Goal: Information Seeking & Learning: Find specific fact

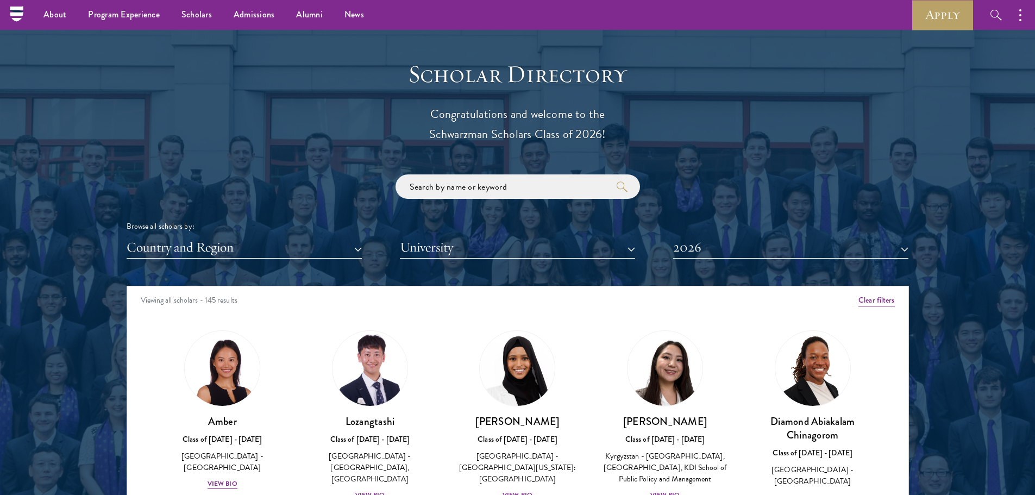
scroll to position [1303, 0]
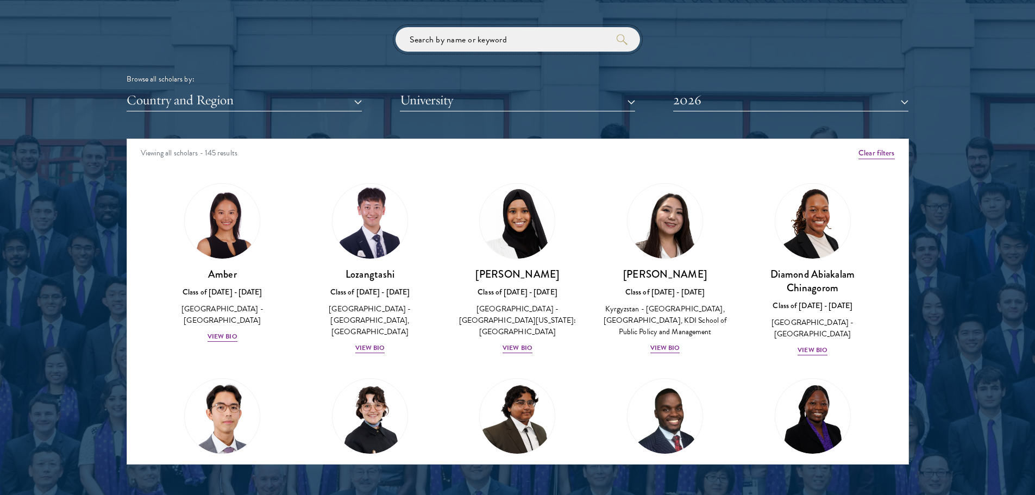
click at [428, 32] on input "search" at bounding box center [517, 39] width 244 height 24
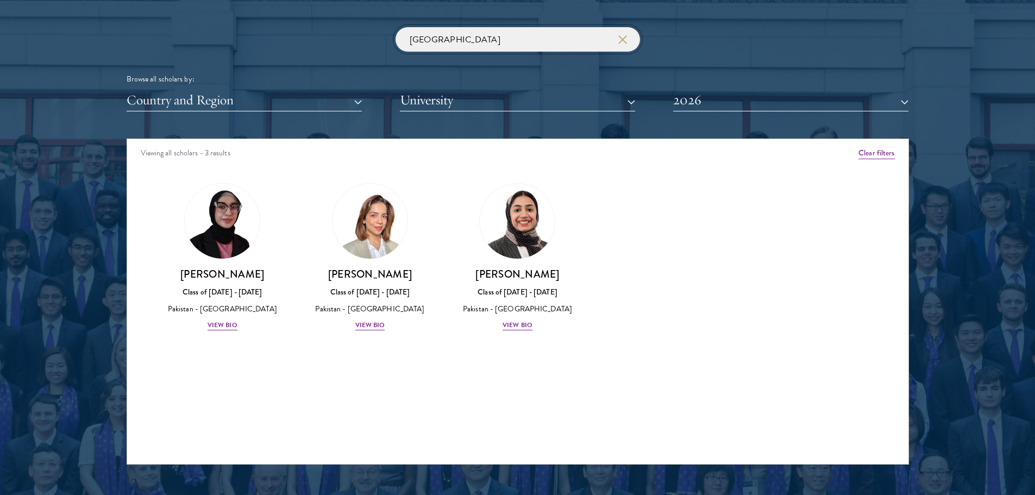
type input "[GEOGRAPHIC_DATA]"
click at [740, 91] on button "2026" at bounding box center [790, 100] width 235 height 22
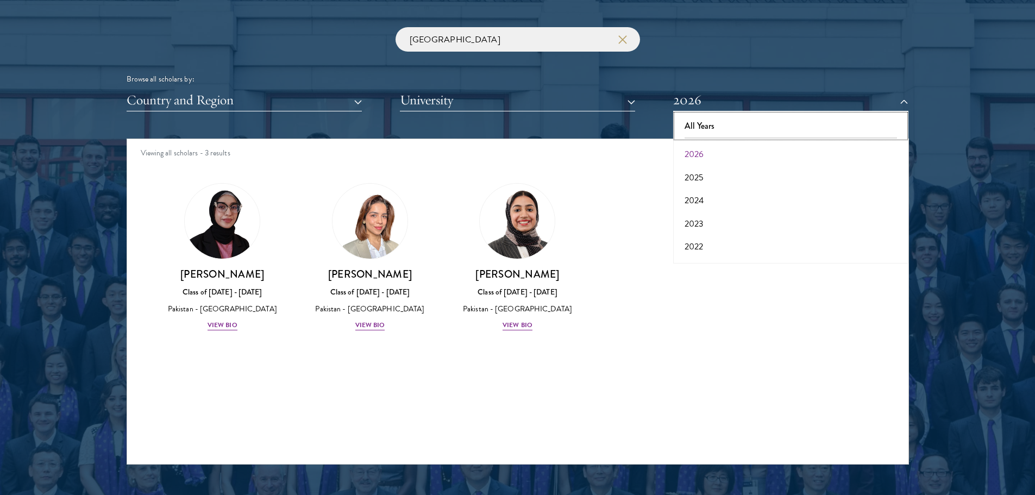
click at [741, 119] on button "All Years" at bounding box center [790, 126] width 229 height 23
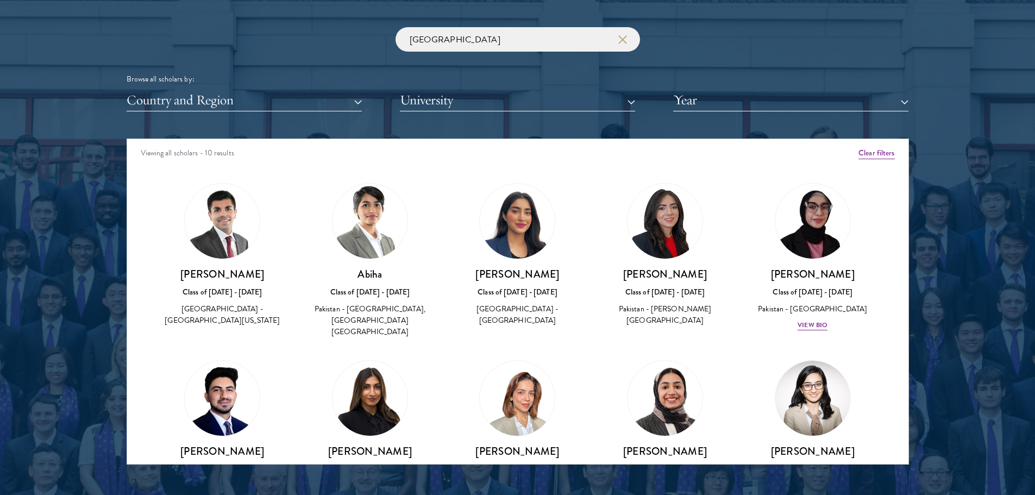
scroll to position [70, 0]
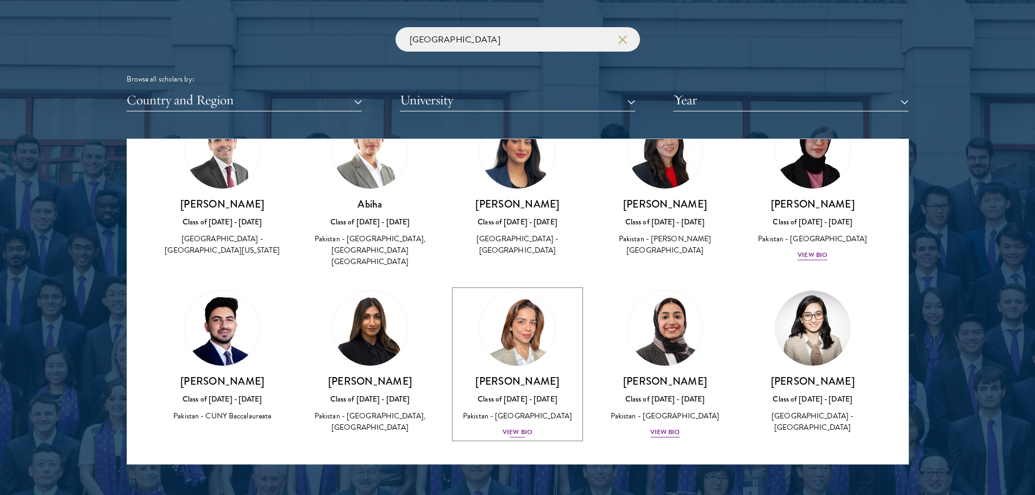
click at [523, 341] on img at bounding box center [517, 328] width 83 height 83
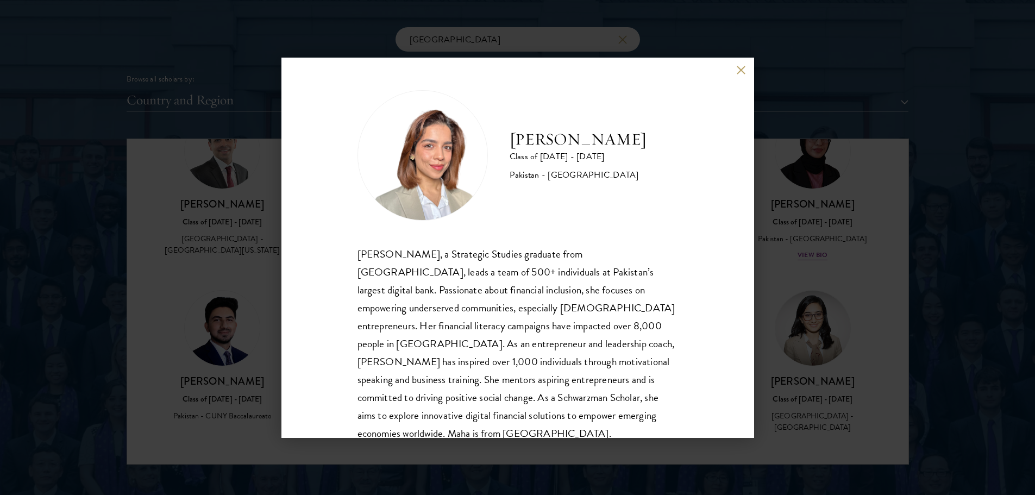
scroll to position [37, 0]
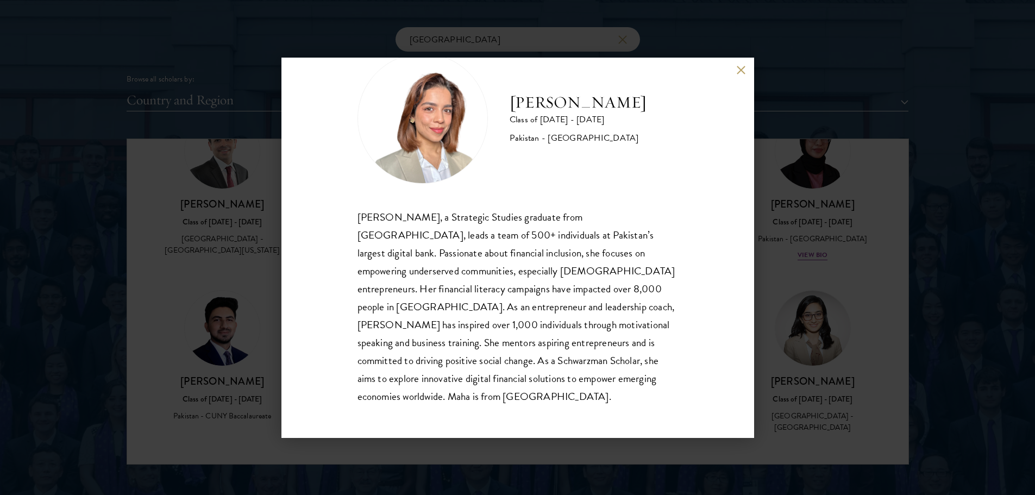
click at [234, 241] on div "[PERSON_NAME] Class of [DATE] - [DATE] Pakistan - [GEOGRAPHIC_DATA] [PERSON_NAM…" at bounding box center [517, 247] width 1035 height 495
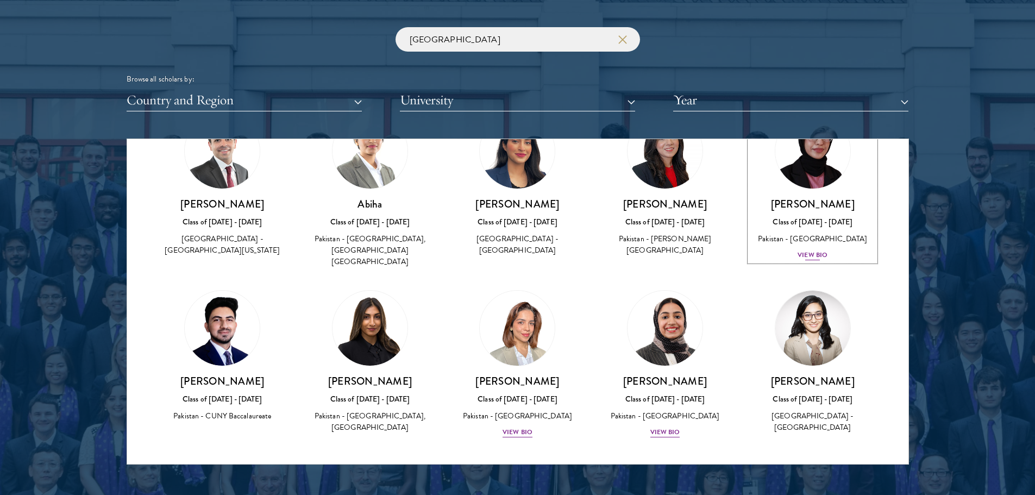
click at [785, 199] on h3 "[PERSON_NAME]" at bounding box center [812, 204] width 126 height 14
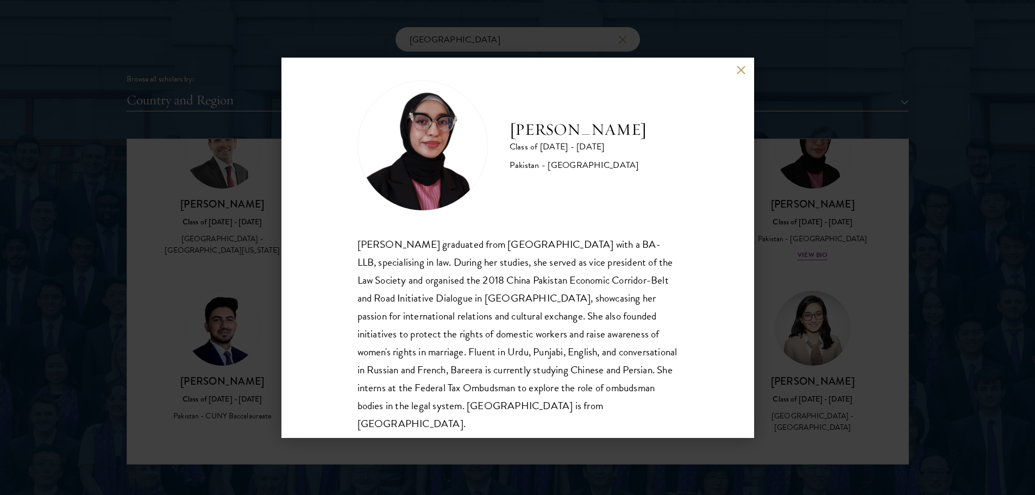
scroll to position [19, 0]
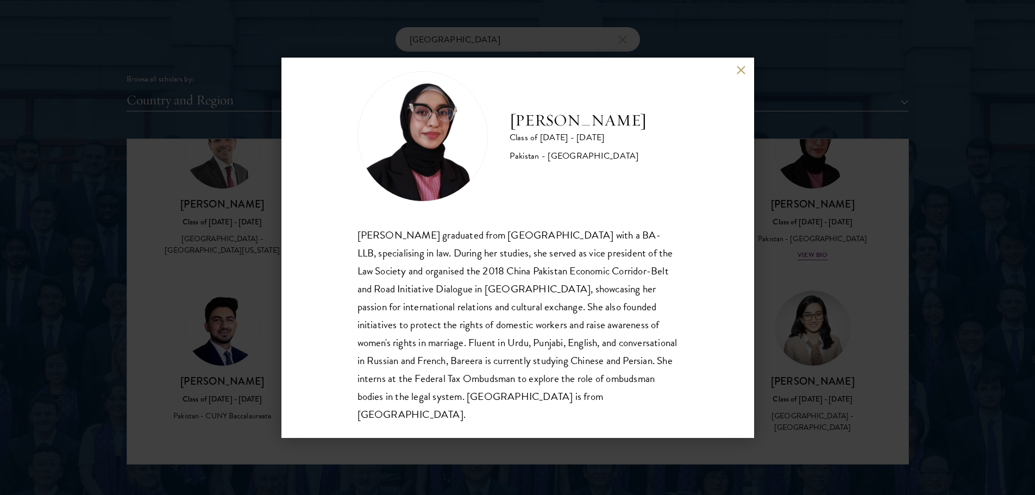
click at [735, 66] on div "Bree Javed Class of [DATE] - [DATE] [GEOGRAPHIC_DATA] - [GEOGRAPHIC_DATA] [PERS…" at bounding box center [517, 248] width 472 height 380
click at [735, 74] on div "Bree Javed Class of [DATE] - [DATE] [GEOGRAPHIC_DATA] - [GEOGRAPHIC_DATA] [PERS…" at bounding box center [517, 248] width 472 height 380
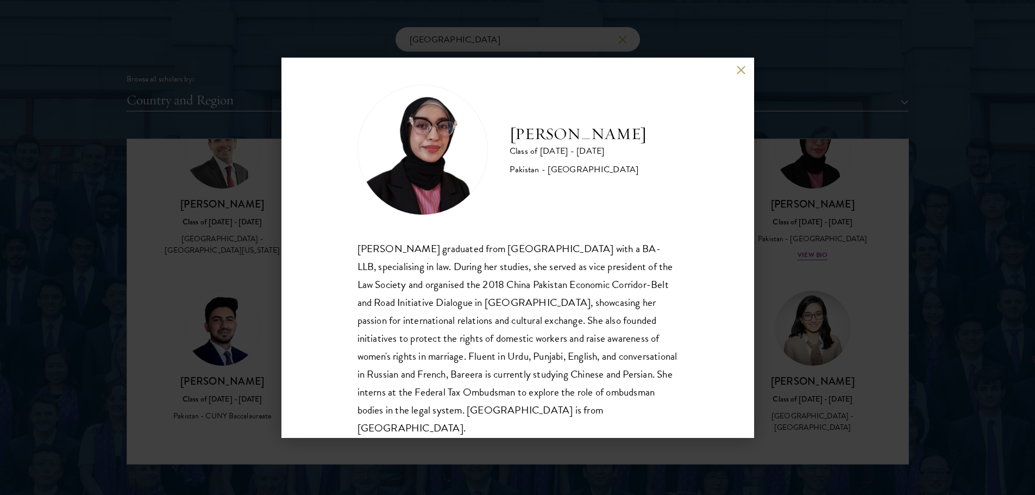
scroll to position [0, 0]
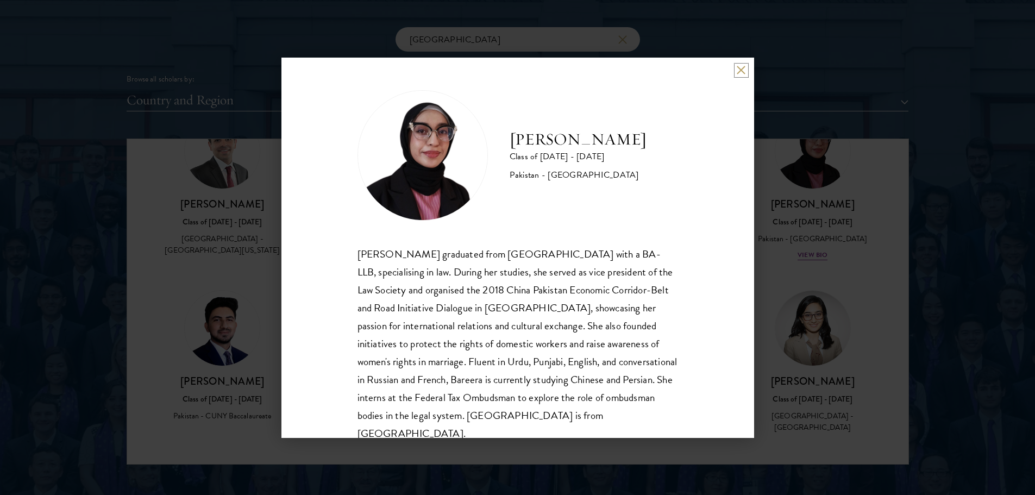
click at [745, 67] on button at bounding box center [740, 70] width 9 height 9
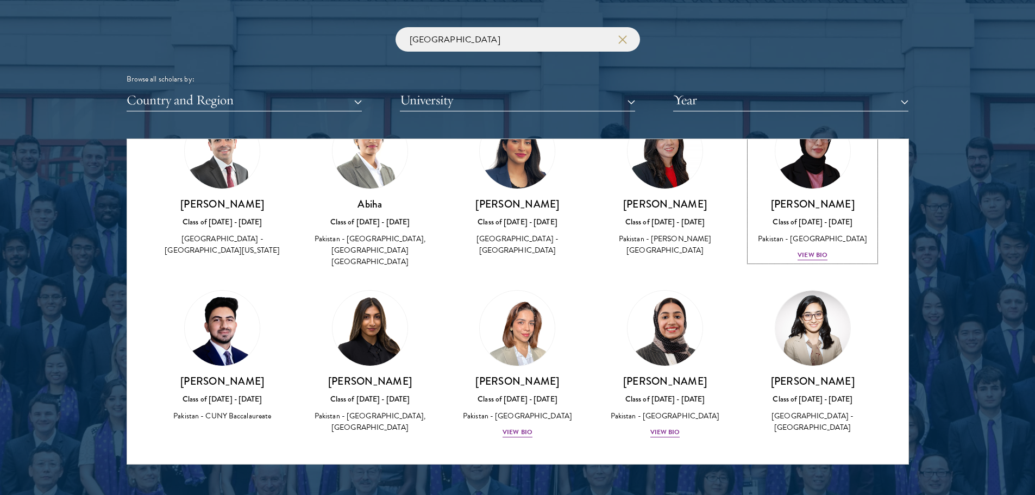
scroll to position [44, 0]
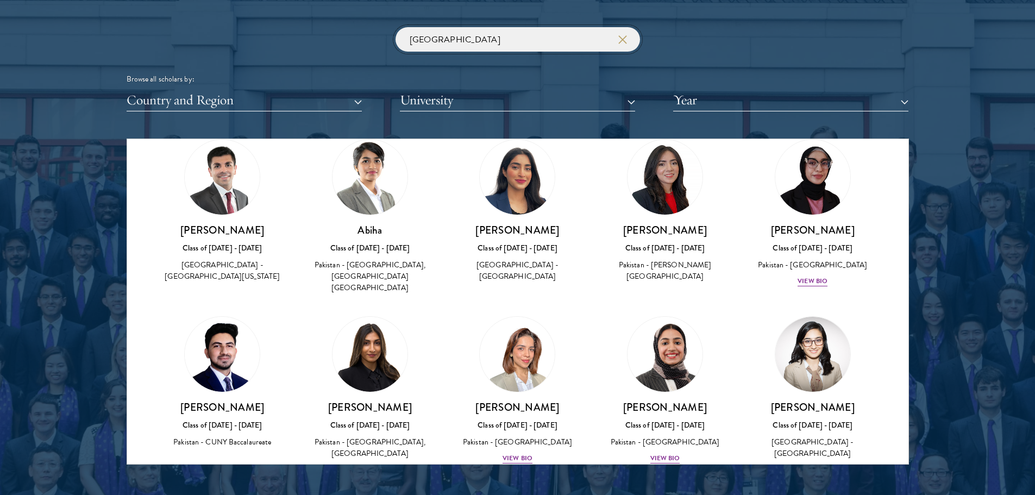
drag, startPoint x: 626, startPoint y: 30, endPoint x: 619, endPoint y: 34, distance: 8.3
click at [626, 30] on input "[GEOGRAPHIC_DATA]" at bounding box center [517, 39] width 244 height 24
click at [619, 34] on button "button" at bounding box center [621, 39] width 11 height 11
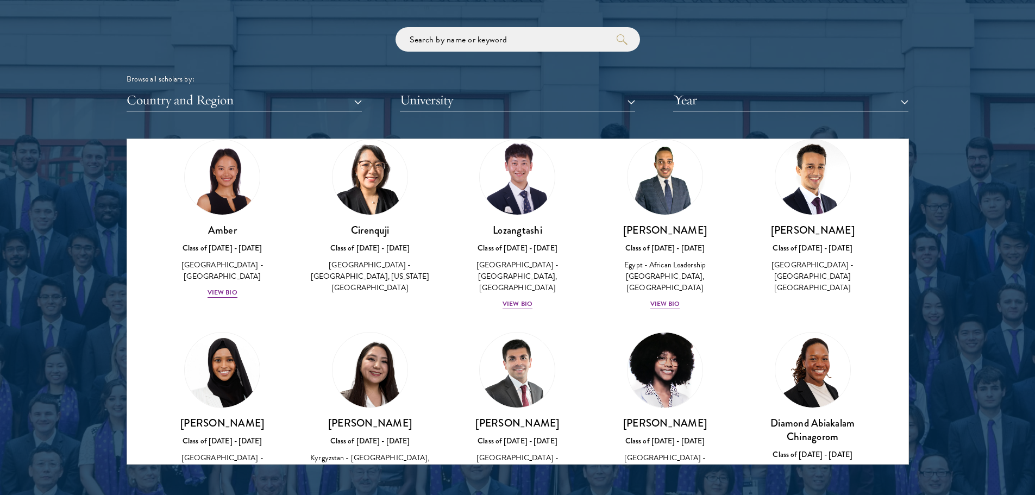
scroll to position [225, 0]
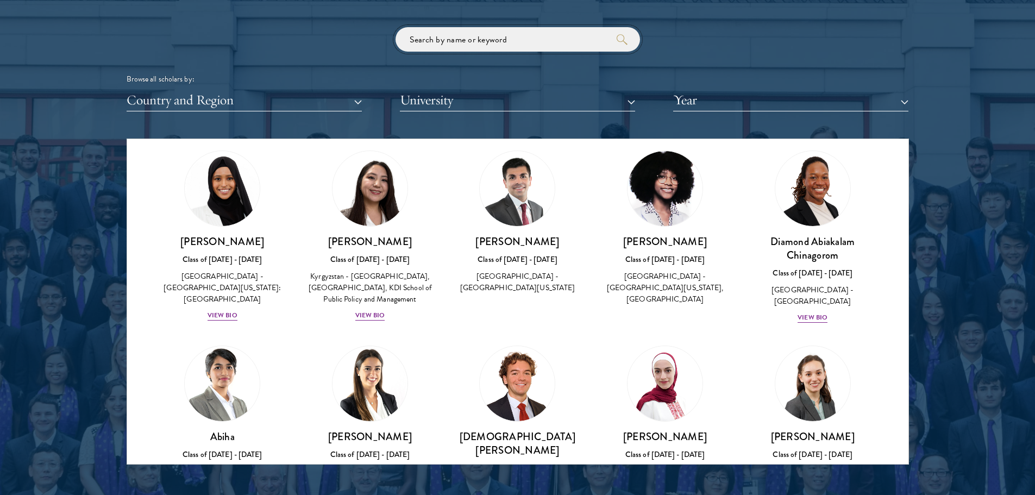
click at [462, 50] on input "search" at bounding box center [517, 39] width 244 height 24
click at [463, 45] on input "search" at bounding box center [517, 39] width 244 height 24
paste input "[PERSON_NAME]"
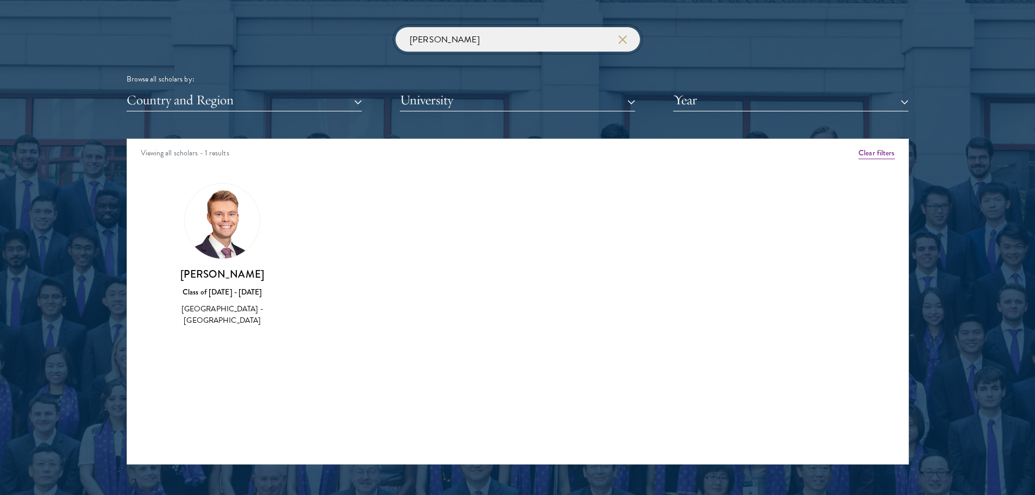
type input "[PERSON_NAME]"
click at [617, 35] on button "button" at bounding box center [621, 39] width 11 height 11
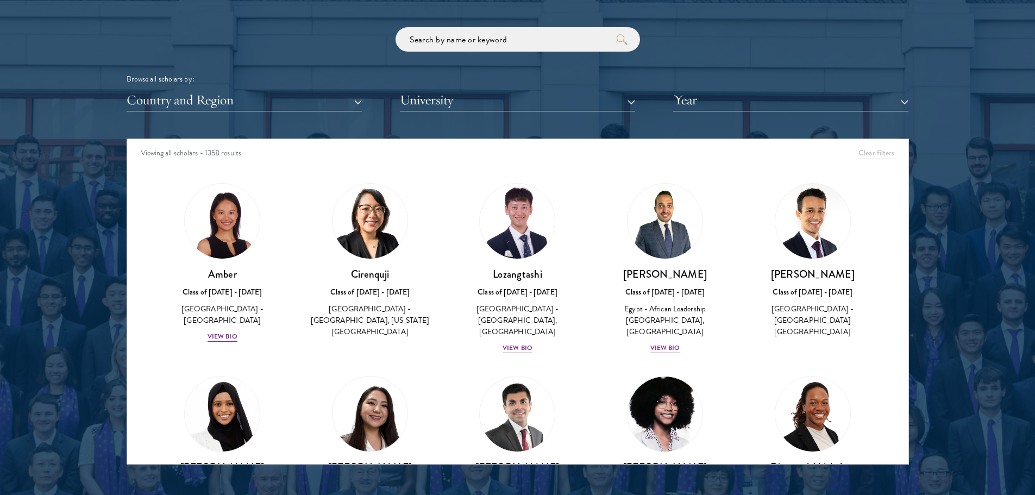
click at [543, 54] on div "Browse all scholars by: Country and Region All Countries and Regions [GEOGRAPHI…" at bounding box center [518, 69] width 782 height 84
click at [534, 37] on input "search" at bounding box center [517, 39] width 244 height 24
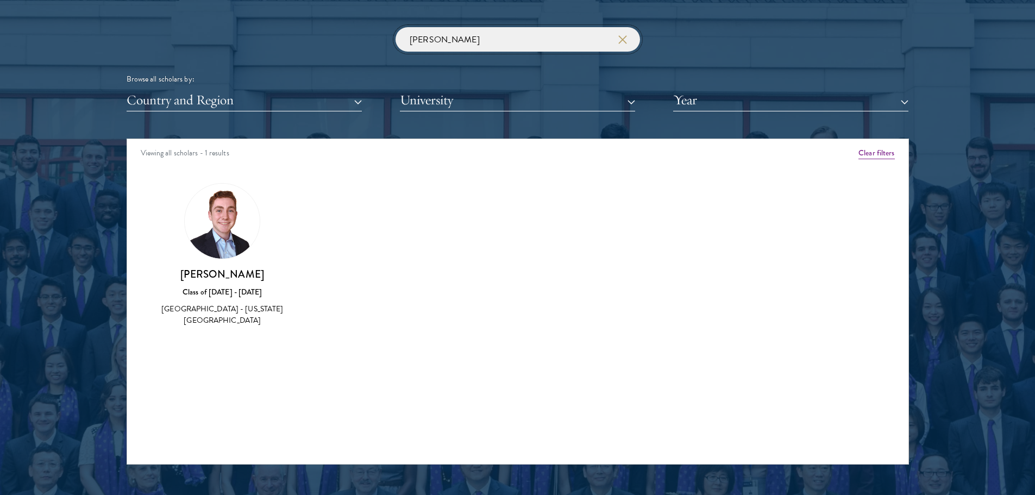
type input "[PERSON_NAME]"
drag, startPoint x: 179, startPoint y: 262, endPoint x: 275, endPoint y: 272, distance: 96.6
click at [275, 272] on div "[PERSON_NAME] Class of [DATE] - [DATE] [GEOGRAPHIC_DATA] - [US_STATE][GEOGRAPHI…" at bounding box center [223, 255] width 126 height 144
copy h3 "[PERSON_NAME]"
click at [533, 237] on div "Amber Class of [DATE] - [DATE] [GEOGRAPHIC_DATA] - [GEOGRAPHIC_DATA] View Bio C…" at bounding box center [517, 264] width 781 height 190
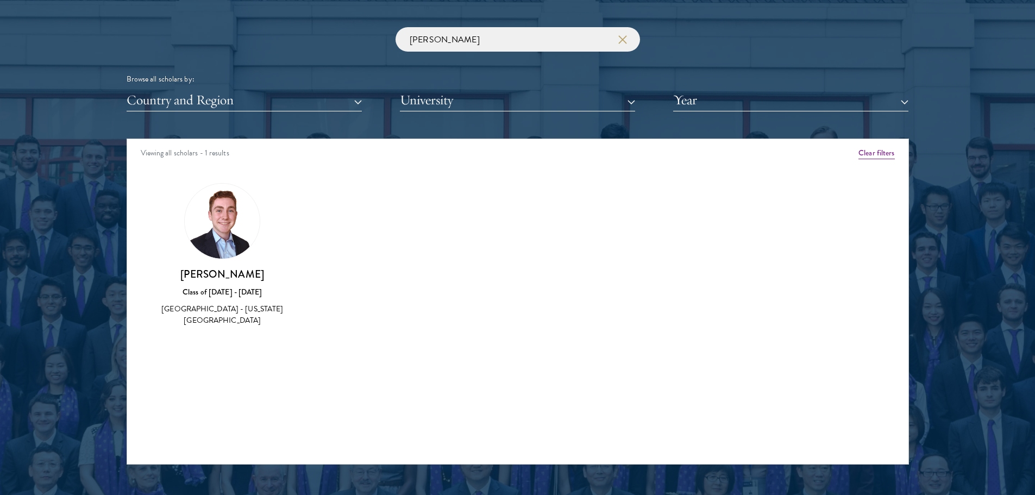
click at [890, 160] on div "Viewing all scholars - 1 results" at bounding box center [517, 154] width 781 height 30
drag, startPoint x: 632, startPoint y: 43, endPoint x: 627, endPoint y: 39, distance: 7.0
click at [632, 43] on input "[PERSON_NAME]" at bounding box center [517, 39] width 244 height 24
click at [620, 35] on icon "button" at bounding box center [622, 39] width 9 height 9
